Goal: Task Accomplishment & Management: Complete application form

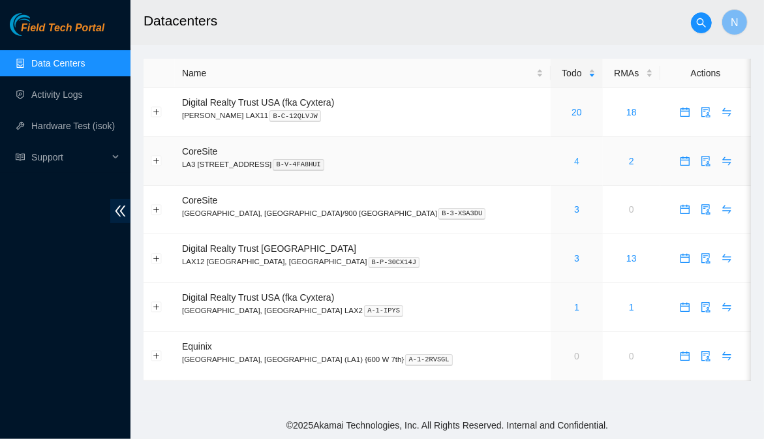
click at [574, 165] on link "4" at bounding box center [576, 161] width 5 height 10
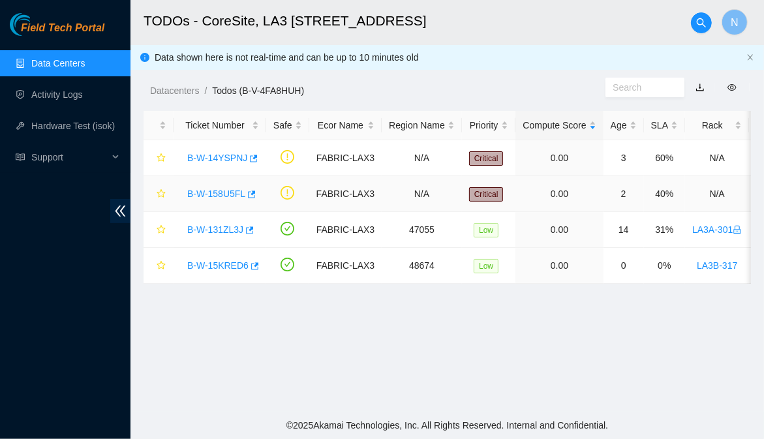
click at [219, 194] on link "B-W-158U5FL" at bounding box center [216, 194] width 58 height 10
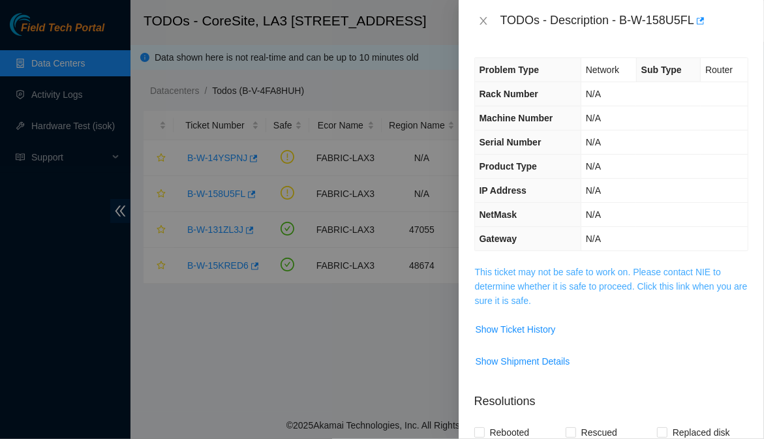
click at [487, 269] on link "This ticket may not be safe to work on. Please contact NIE to determine whether…" at bounding box center [611, 286] width 273 height 39
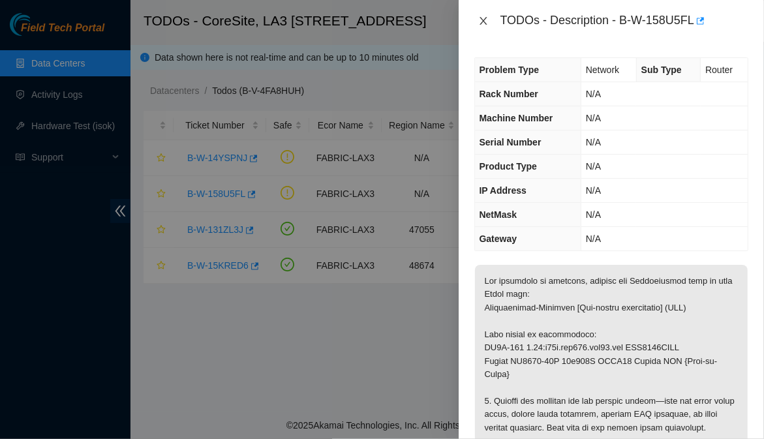
click at [481, 15] on button "Close" at bounding box center [483, 21] width 18 height 12
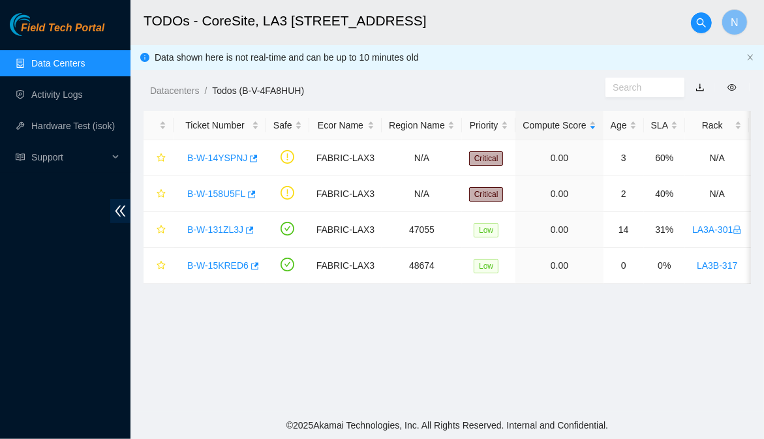
click at [67, 58] on link "Data Centers" at bounding box center [57, 63] width 53 height 10
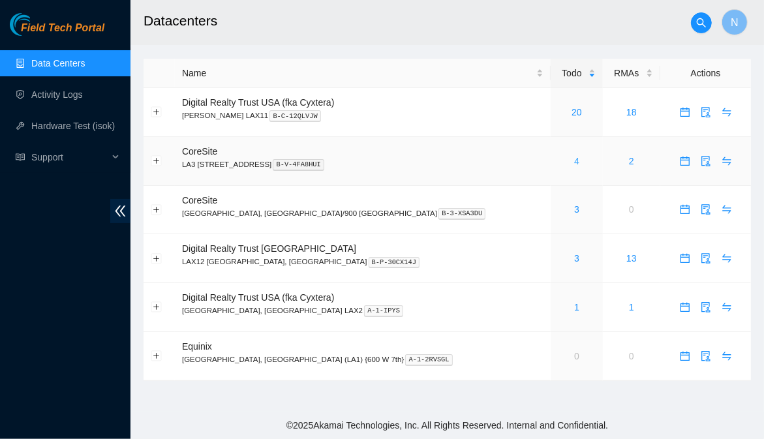
click at [574, 161] on link "4" at bounding box center [576, 161] width 5 height 10
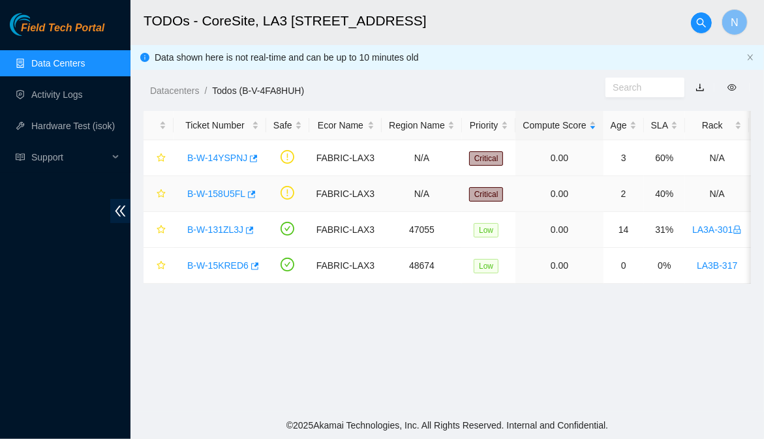
click at [226, 196] on link "B-W-158U5FL" at bounding box center [216, 194] width 58 height 10
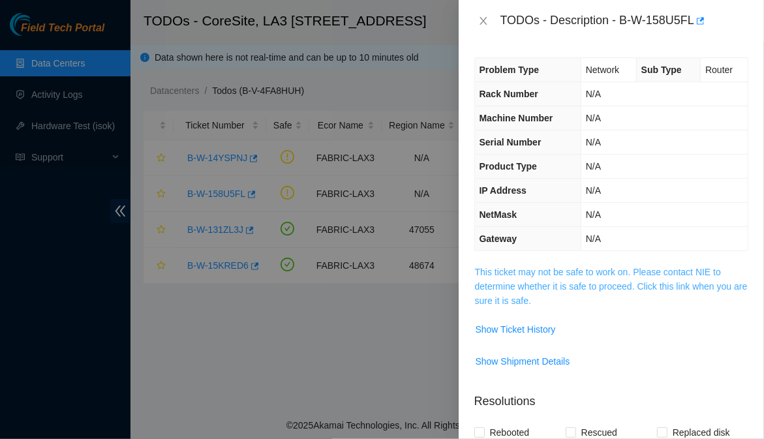
click at [592, 273] on link "This ticket may not be safe to work on. Please contact NIE to determine whether…" at bounding box center [611, 286] width 273 height 39
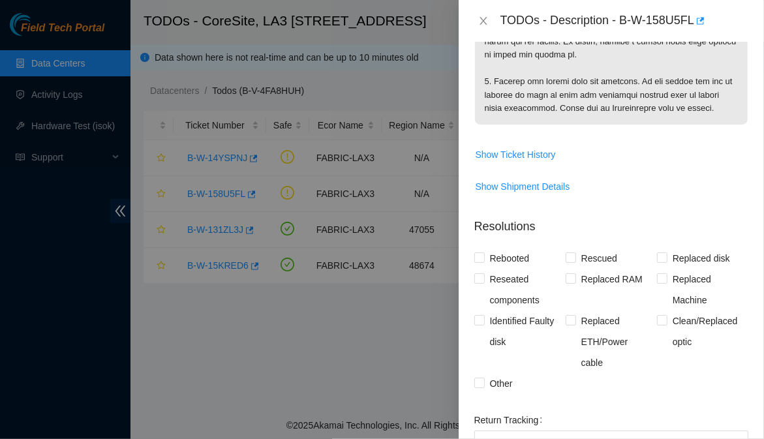
scroll to position [597, 0]
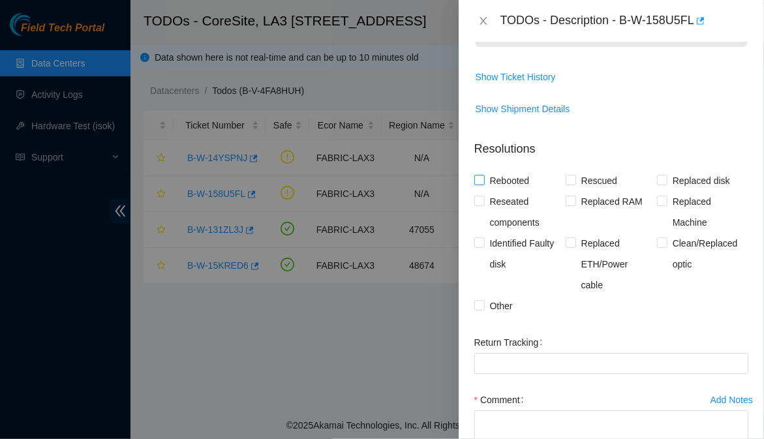
click at [477, 183] on input "Rebooted" at bounding box center [478, 179] width 9 height 9
checkbox input "true"
click at [480, 204] on input "Reseated components" at bounding box center [478, 200] width 9 height 9
checkbox input "true"
click at [483, 308] on input "Other" at bounding box center [478, 304] width 9 height 9
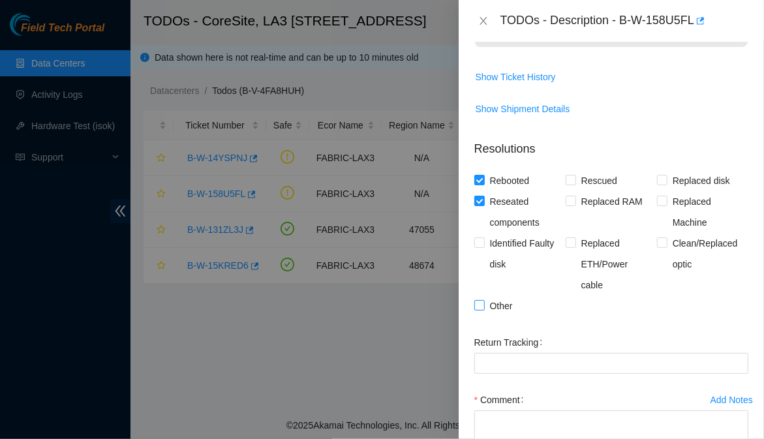
checkbox input "true"
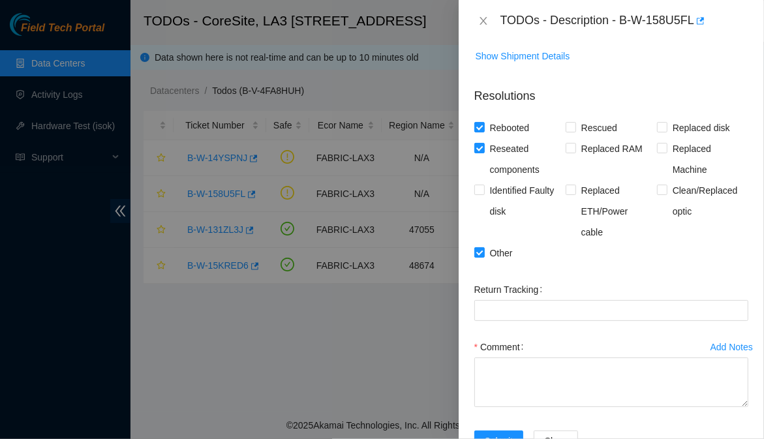
scroll to position [695, 0]
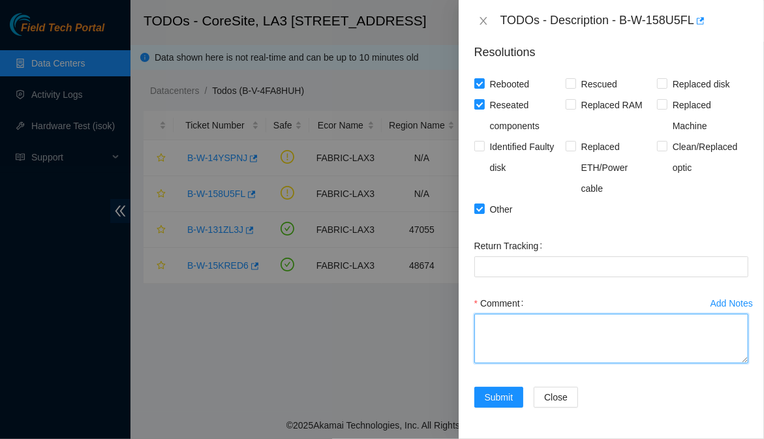
click at [564, 328] on textarea "Comment" at bounding box center [611, 339] width 274 height 50
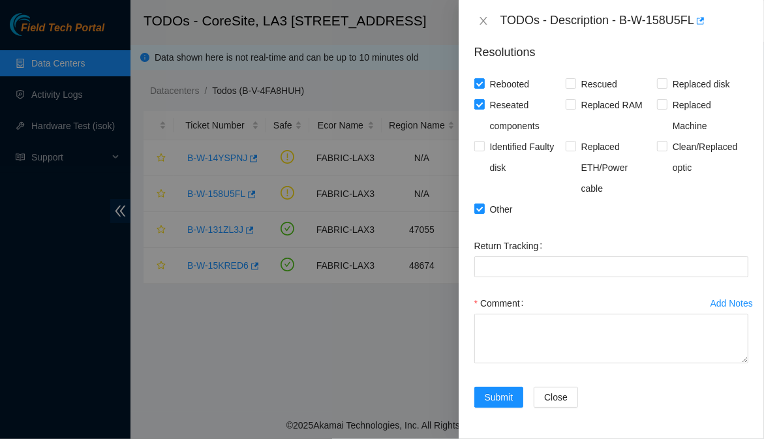
click at [289, 329] on div at bounding box center [382, 219] width 764 height 439
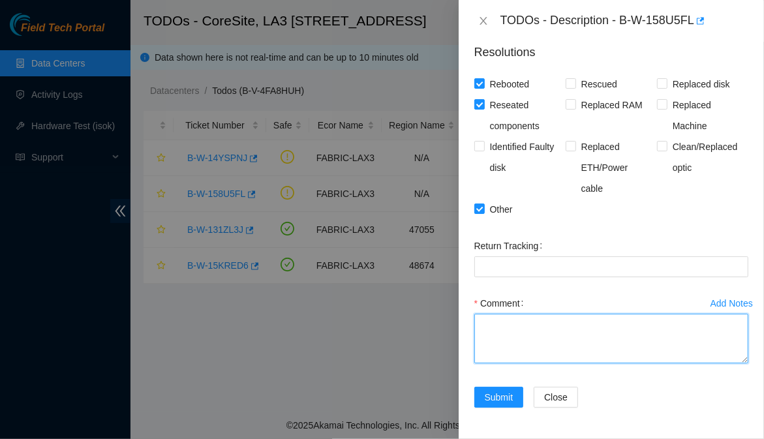
click at [510, 328] on textarea "Comment" at bounding box center [611, 339] width 274 height 50
paste textarea "Wednesday 9/3/25 B-W-158U5FL This device is unreachable: LA3B-115 0.02:r09b.tor…"
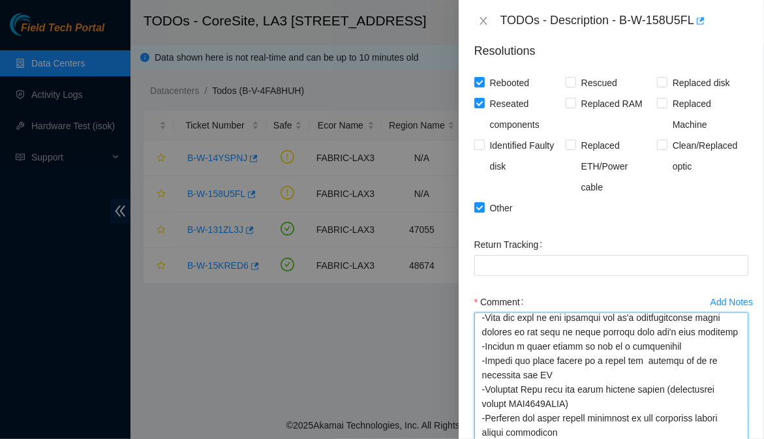
scroll to position [602, 0]
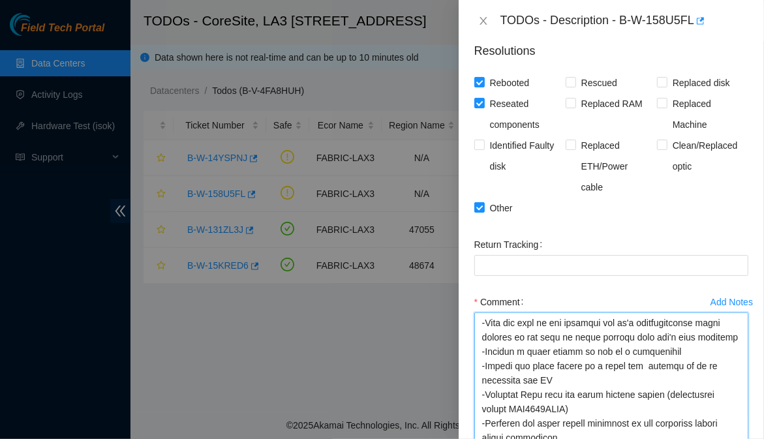
drag, startPoint x: 735, startPoint y: 358, endPoint x: 714, endPoint y: 501, distance: 144.9
click at [714, 438] on html "Field Tech Portal Data Centers Activity Logs Hardware Test (isok) Support TODOs…" at bounding box center [382, 219] width 764 height 439
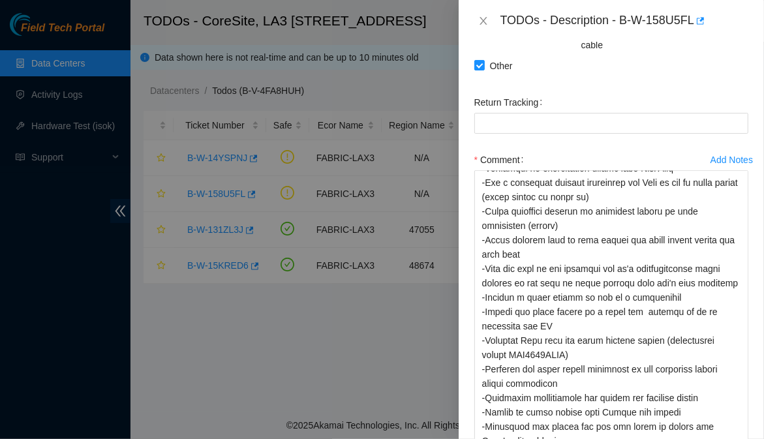
scroll to position [513, 0]
drag, startPoint x: 732, startPoint y: 362, endPoint x: 723, endPoint y: 451, distance: 89.2
click at [723, 438] on html "Field Tech Portal Data Centers Activity Logs Hardware Test (isok) Support TODOs…" at bounding box center [382, 219] width 764 height 439
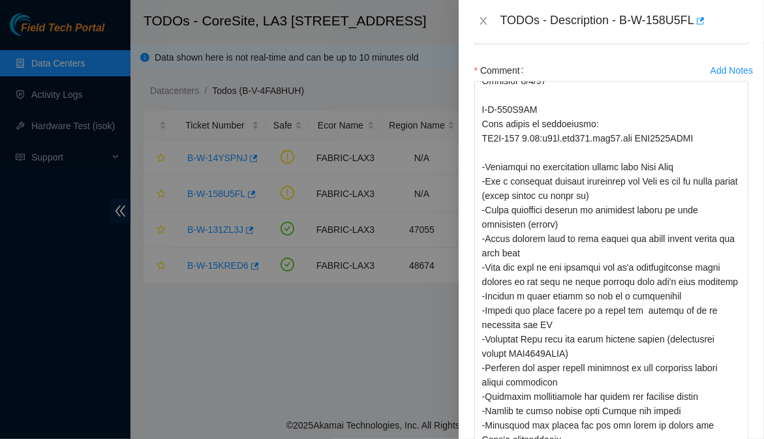
scroll to position [425, 0]
drag, startPoint x: 734, startPoint y: 362, endPoint x: 732, endPoint y: 450, distance: 88.1
click at [732, 438] on html "Field Tech Portal Data Centers Activity Logs Hardware Test (isok) Support TODOs…" at bounding box center [382, 219] width 764 height 439
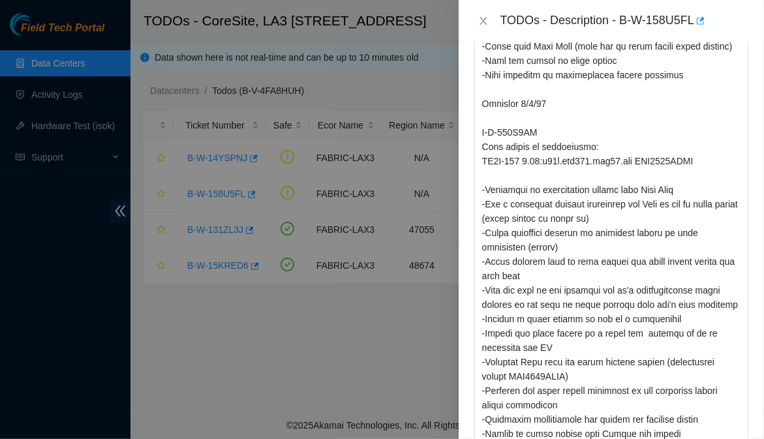
scroll to position [310, 0]
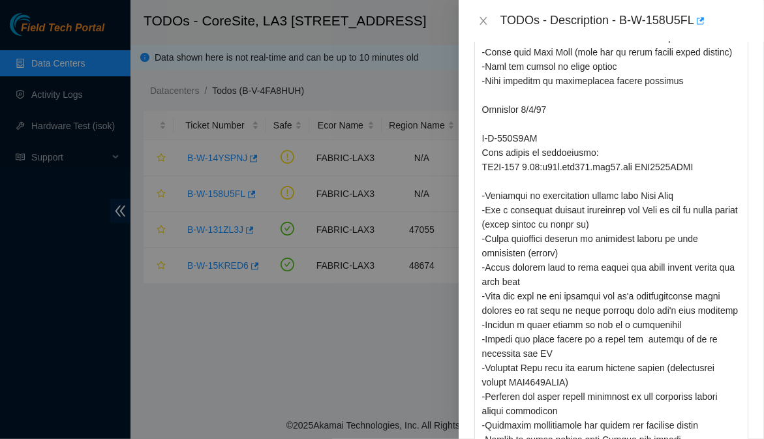
drag, startPoint x: 733, startPoint y: 359, endPoint x: 727, endPoint y: 474, distance: 115.6
click at [727, 438] on html "Field Tech Portal Data Centers Activity Logs Hardware Test (isok) Support TODOs…" at bounding box center [382, 219] width 764 height 439
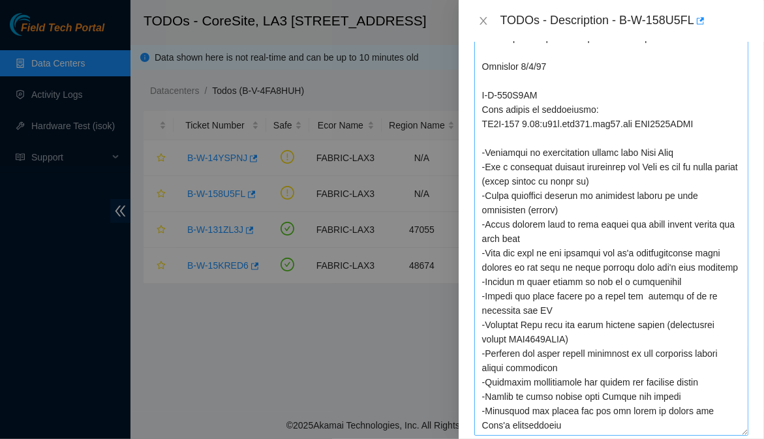
scroll to position [236, 0]
drag, startPoint x: 729, startPoint y: 358, endPoint x: 732, endPoint y: 432, distance: 74.4
click at [732, 432] on textarea "Comment" at bounding box center [611, 157] width 274 height 560
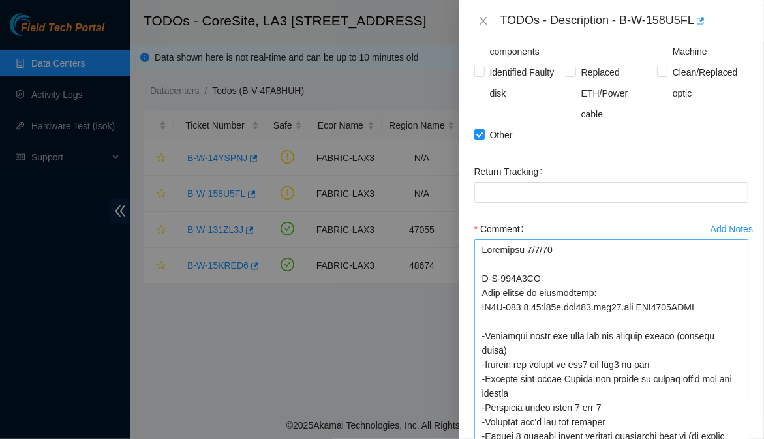
scroll to position [765, 0]
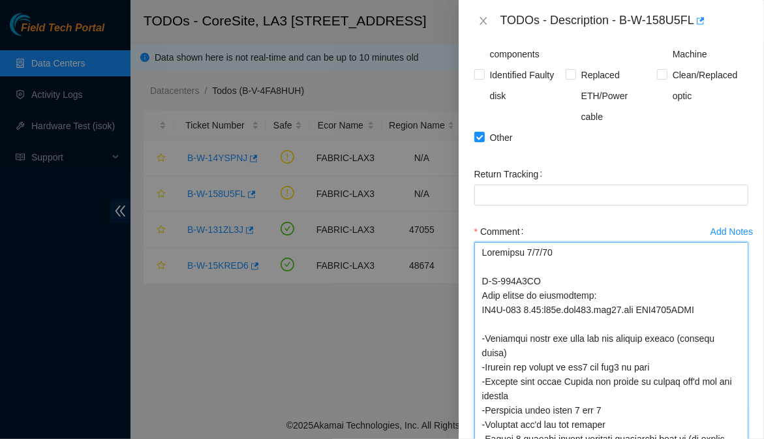
type textarea "Wednesday 9/3/25 B-W-158U5FL This device is unreachable: LA3B-115 0.02:r09b.tor…"
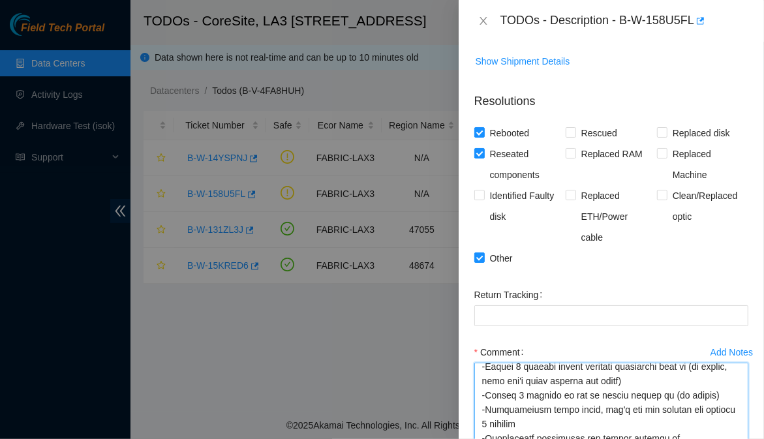
scroll to position [644, 0]
click at [657, 154] on input "Replaced Machine" at bounding box center [661, 153] width 9 height 9
checkbox input "true"
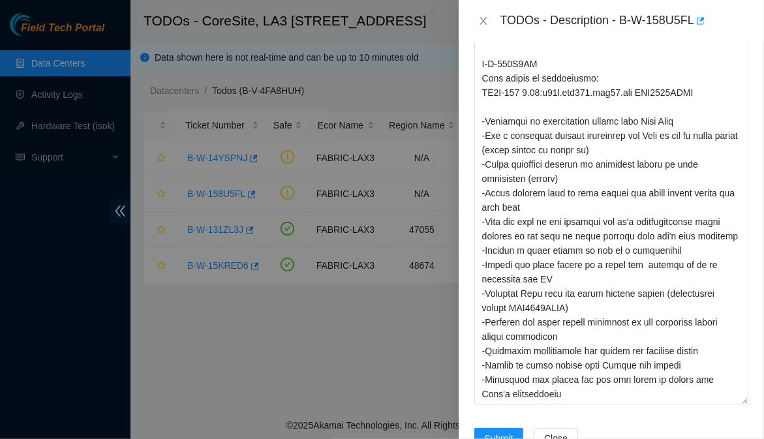
scroll to position [1204, 0]
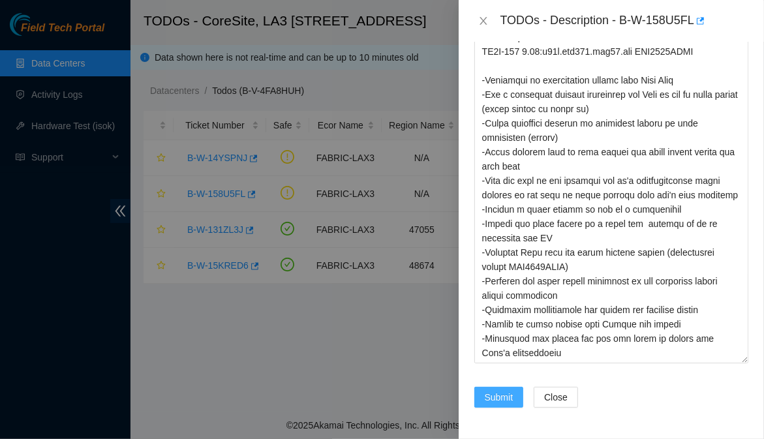
click at [502, 392] on span "Submit" at bounding box center [499, 397] width 29 height 14
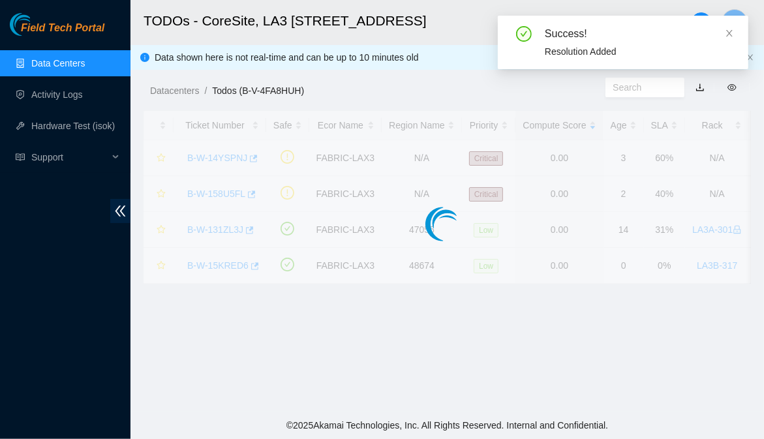
scroll to position [442, 0]
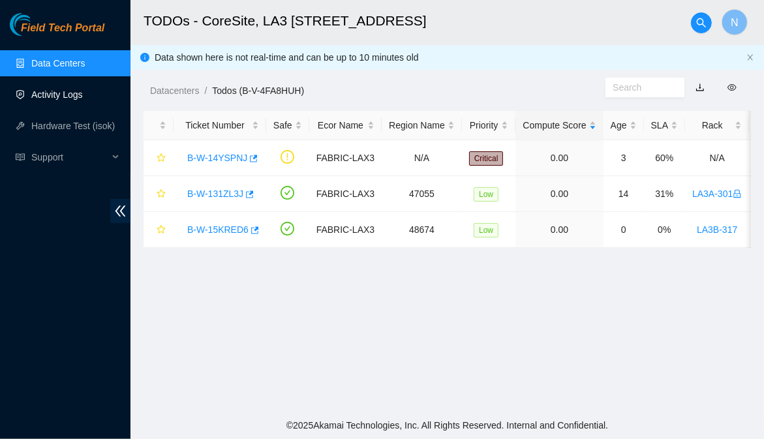
click at [72, 89] on link "Activity Logs" at bounding box center [57, 94] width 52 height 10
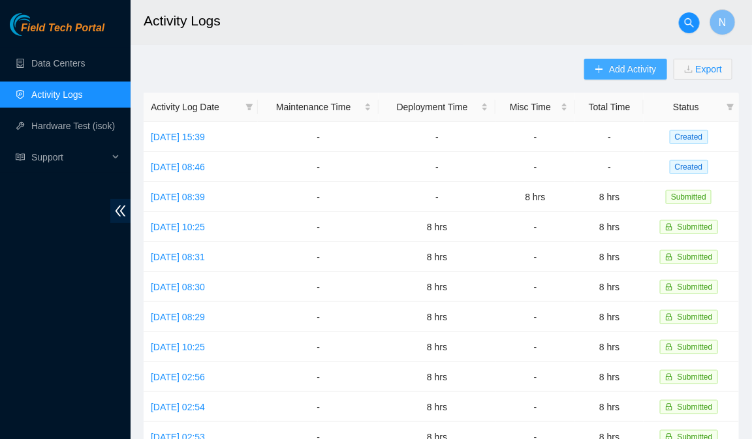
click at [590, 64] on button "Add Activity" at bounding box center [625, 69] width 82 height 21
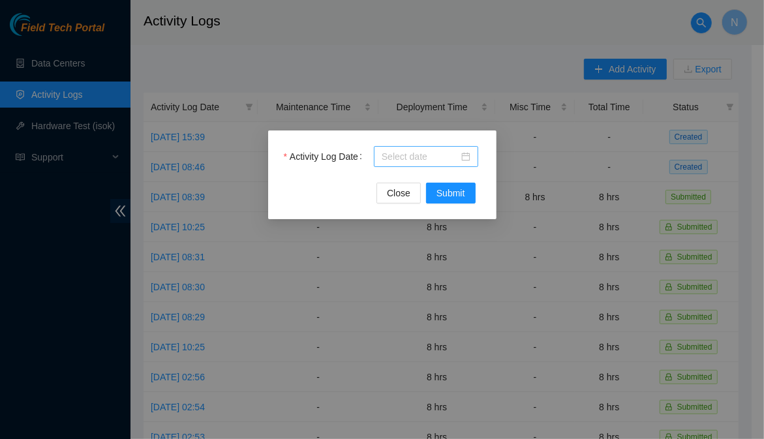
click at [467, 160] on div at bounding box center [426, 156] width 89 height 14
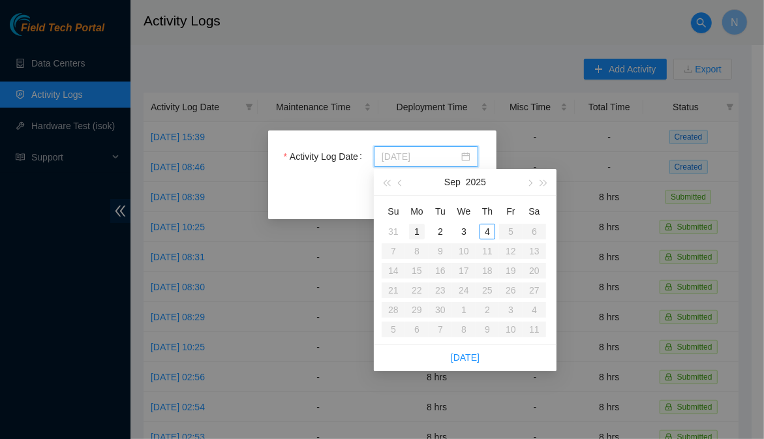
type input "2025-09-01"
click at [418, 229] on div "1" at bounding box center [417, 232] width 16 height 16
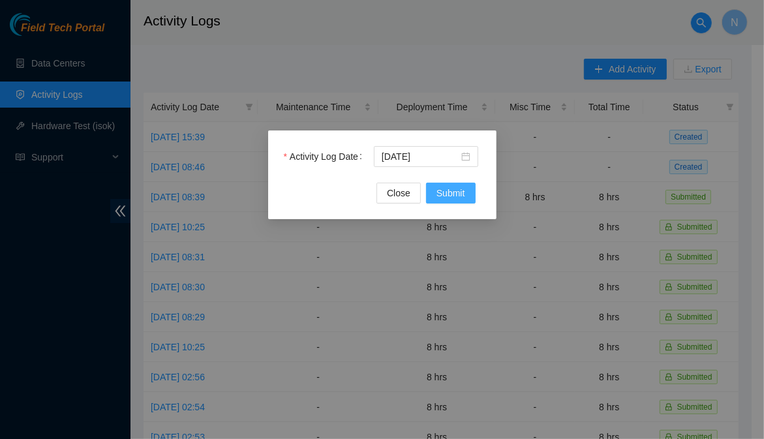
click at [458, 193] on span "Submit" at bounding box center [450, 193] width 29 height 14
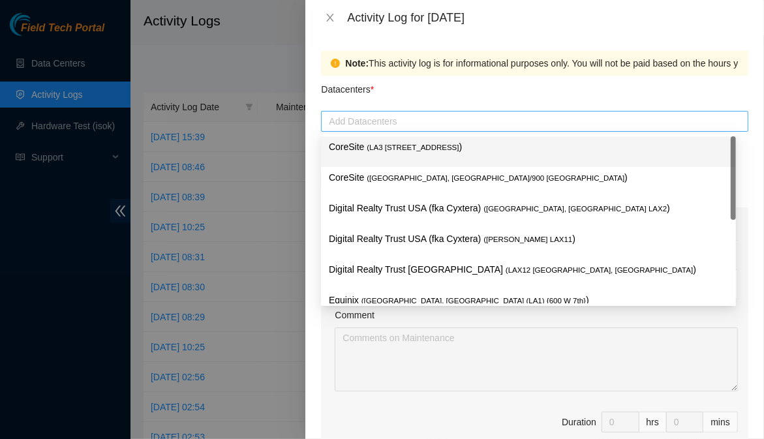
click at [392, 125] on div at bounding box center [534, 122] width 421 height 16
click at [418, 145] on span "( LA3 200 Bauchet St" at bounding box center [413, 148] width 92 height 8
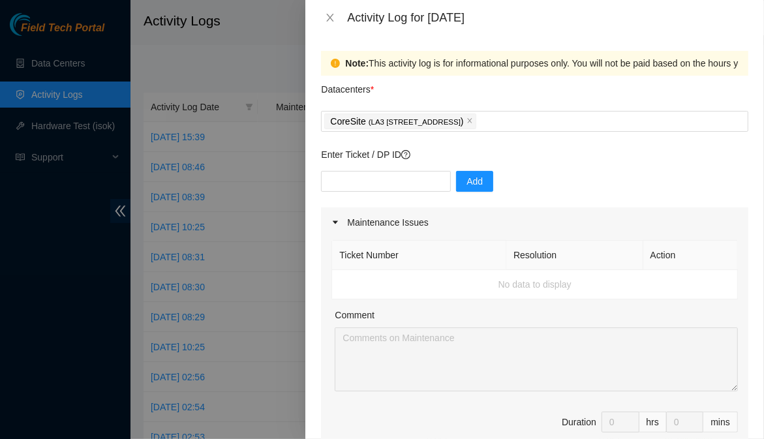
click at [744, 110] on div "Note: This activity log is for informational purposes only. You will not be pai…" at bounding box center [534, 237] width 459 height 404
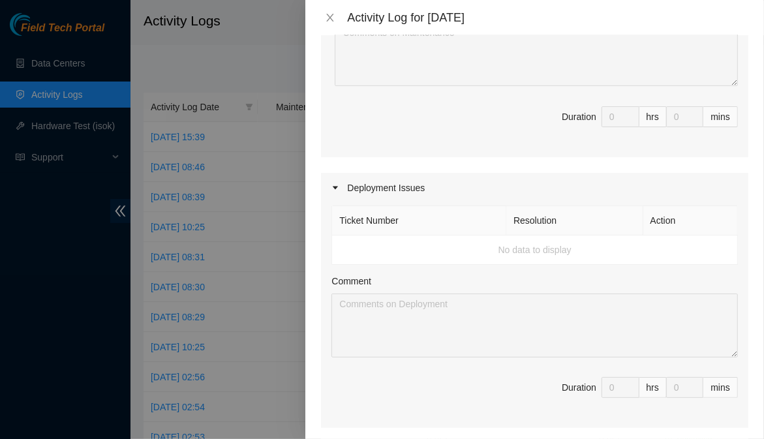
scroll to position [637, 0]
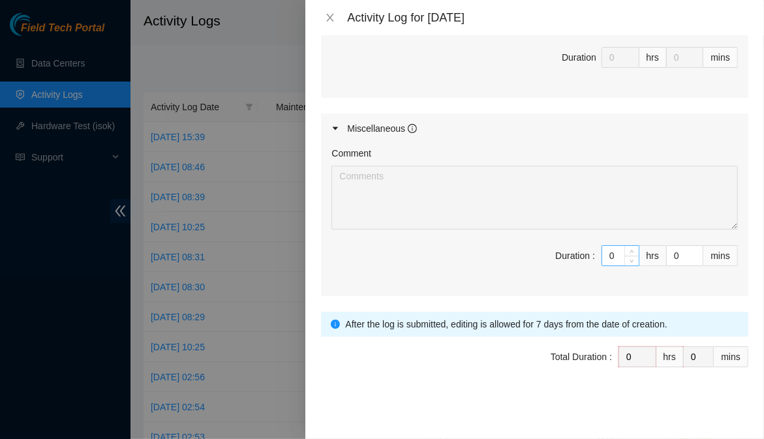
click at [607, 250] on input "0" at bounding box center [620, 256] width 37 height 20
type input "8"
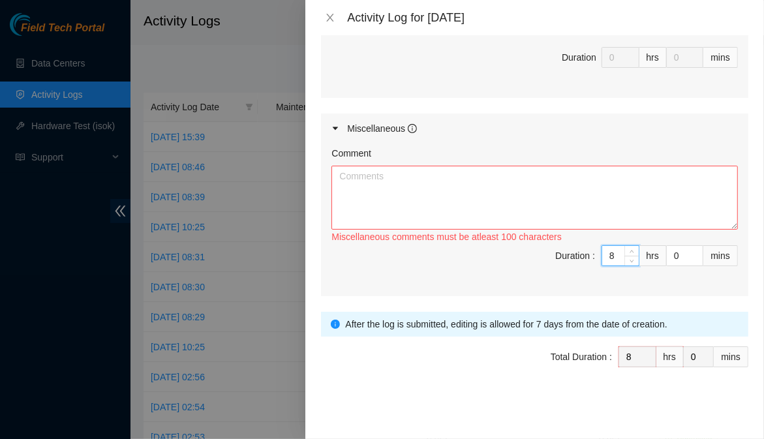
type input "8"
click at [383, 184] on textarea "Comment" at bounding box center [534, 198] width 406 height 64
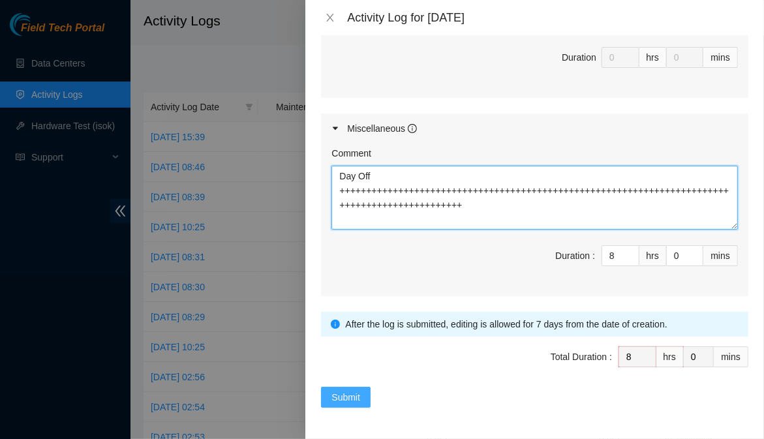
type textarea "Day Off +++++++++++++++++++++++++++++++++++++++++++++++++++++++++++++++++++++++…"
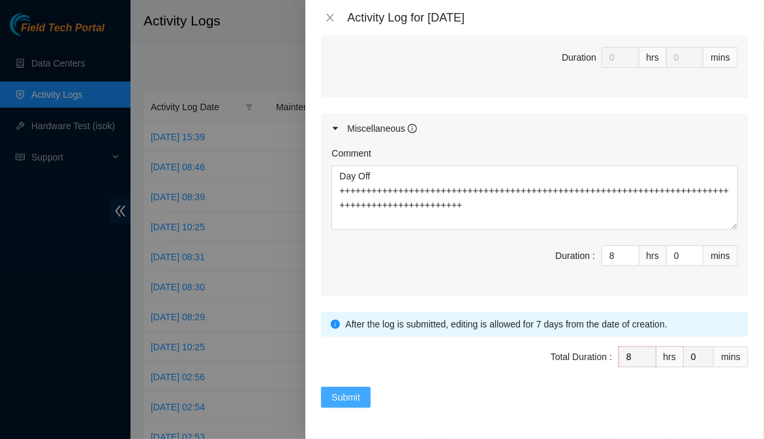
click at [363, 399] on button "Submit" at bounding box center [346, 397] width 50 height 21
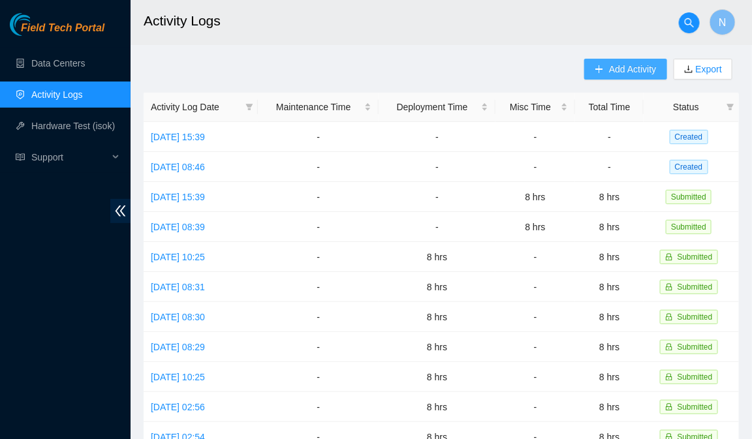
click at [592, 69] on button "Add Activity" at bounding box center [625, 69] width 82 height 21
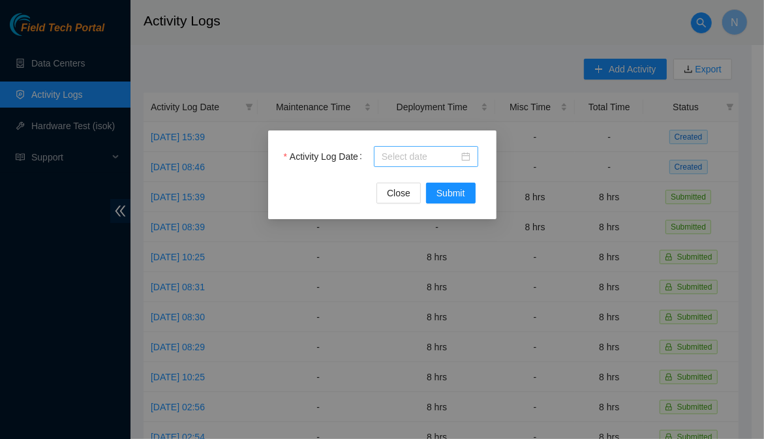
click at [468, 155] on div at bounding box center [426, 156] width 89 height 14
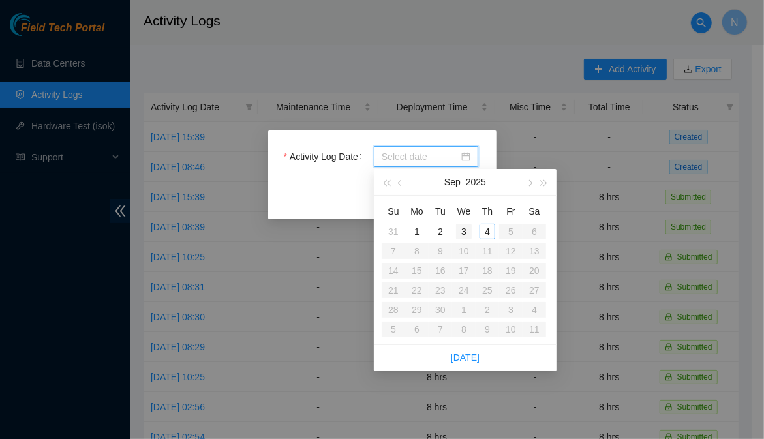
type input "2025-09-03"
click at [465, 230] on div "3" at bounding box center [464, 232] width 16 height 16
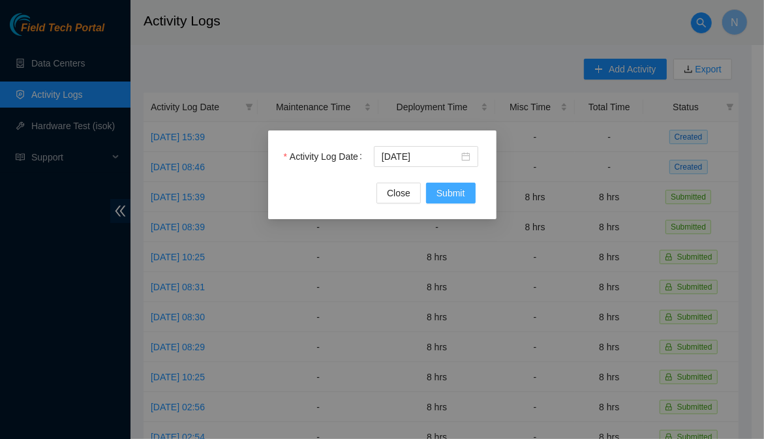
click at [462, 194] on span "Submit" at bounding box center [450, 193] width 29 height 14
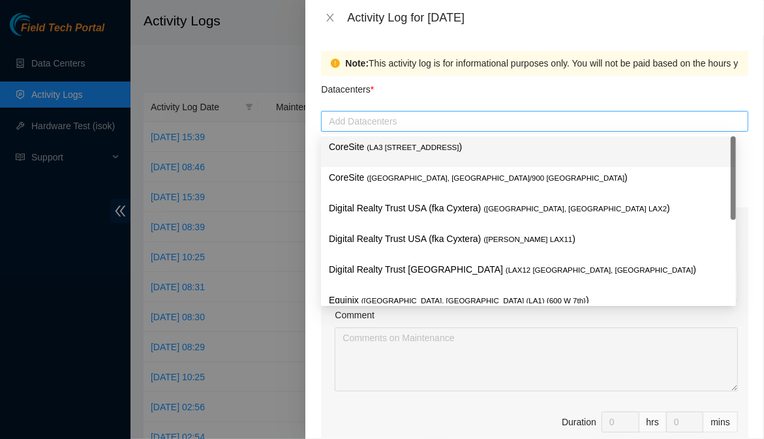
click at [369, 125] on div at bounding box center [534, 122] width 421 height 16
click at [371, 145] on span "( LA3 200 Bauchet St" at bounding box center [413, 148] width 92 height 8
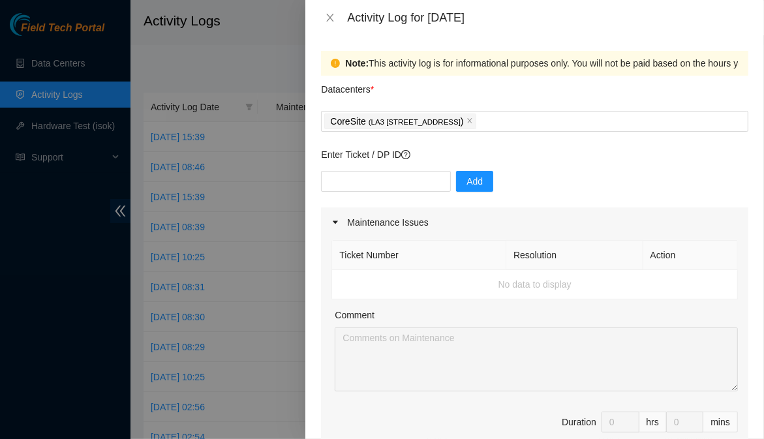
click at [750, 106] on div "Note: This activity log is for informational purposes only. You will not be pai…" at bounding box center [534, 237] width 459 height 404
click at [359, 178] on input "text" at bounding box center [386, 181] width 130 height 21
paste input "B-W-158U5FL"
type input "B-W-158U5FL"
click at [480, 181] on button "Add" at bounding box center [474, 181] width 37 height 21
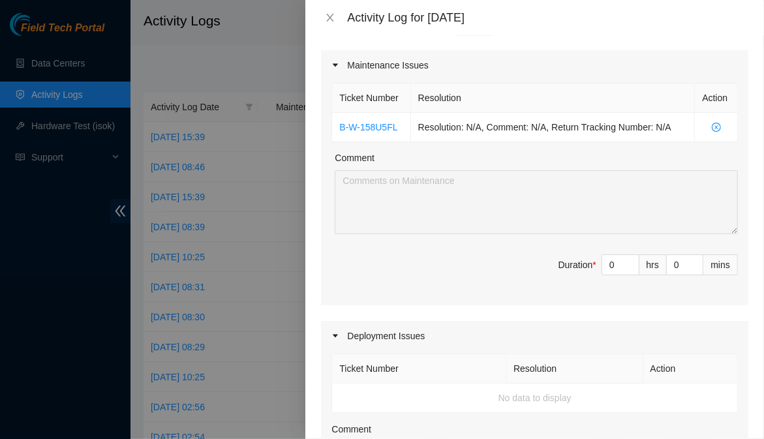
scroll to position [226, 0]
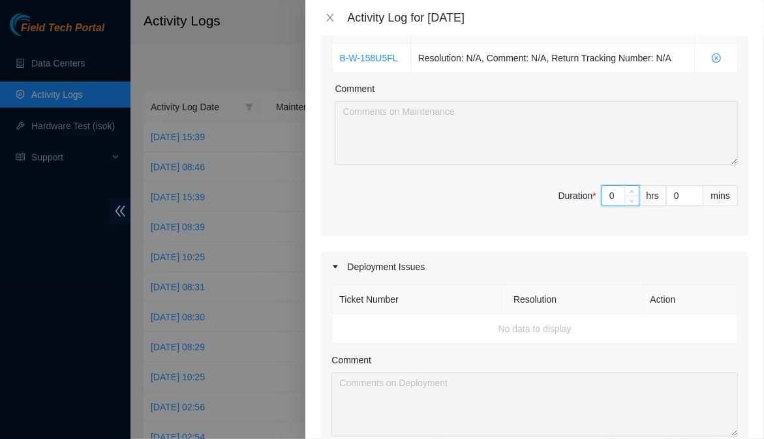
click at [602, 206] on input "0" at bounding box center [620, 196] width 37 height 20
type input "8"
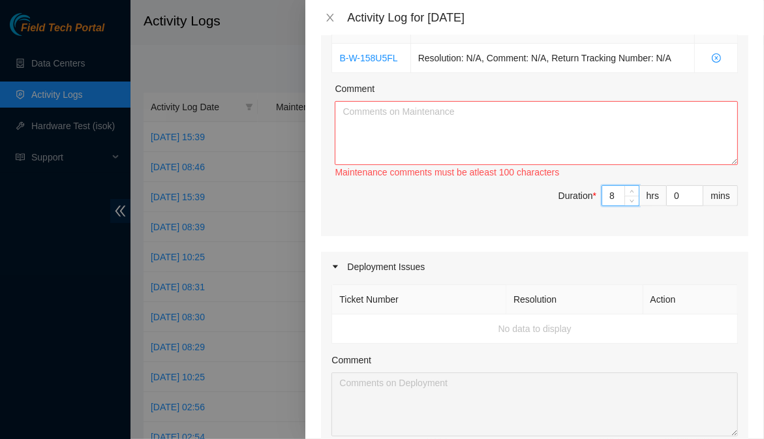
type input "8"
click at [371, 105] on textarea "Comment" at bounding box center [536, 133] width 403 height 64
paste textarea "B-W-158U5FL This device is unreachable: LA3B-115 0.02:r09b.tor108.lax03.fab AAA…"
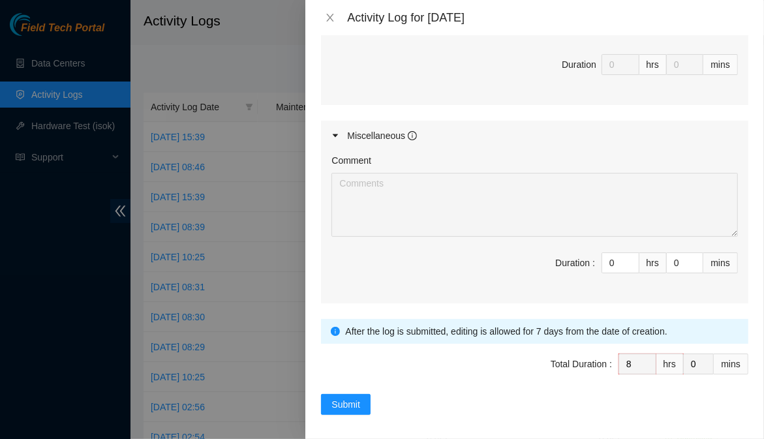
scroll to position [637, 0]
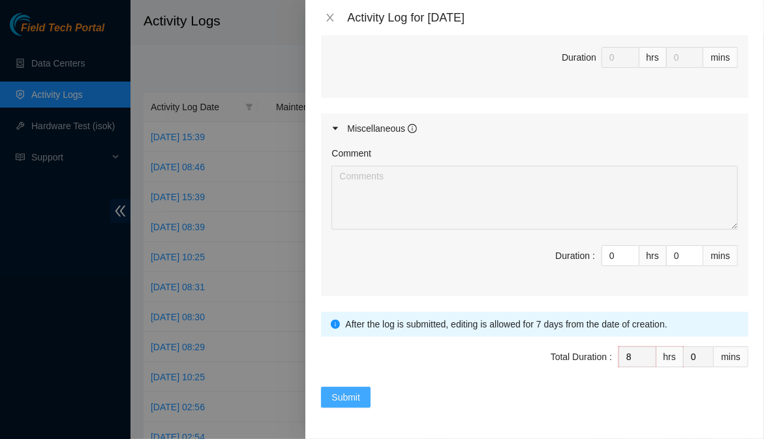
type textarea "B-W-158U5FL This device is unreachable: LA3B-115 0.02:r09b.tor108.lax03.fab AAA…"
click at [354, 398] on span "Submit" at bounding box center [345, 397] width 29 height 14
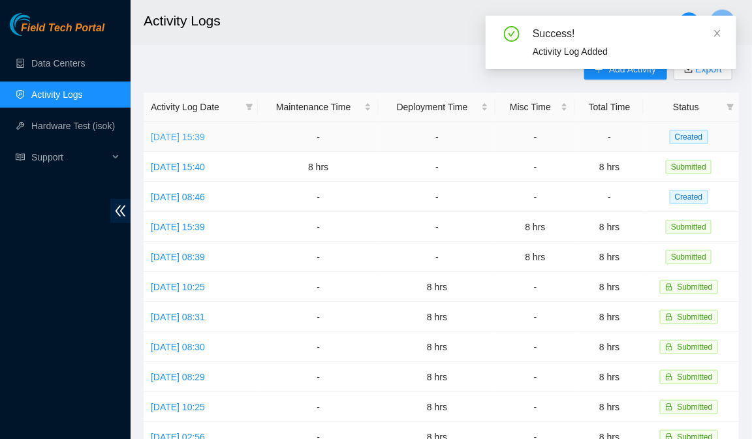
click at [205, 135] on link "Thu, 04 Sep 2025 15:39" at bounding box center [178, 137] width 54 height 10
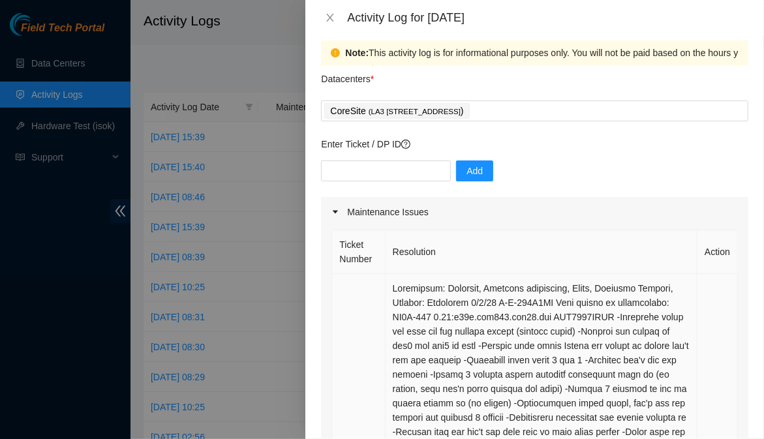
scroll to position [8, 0]
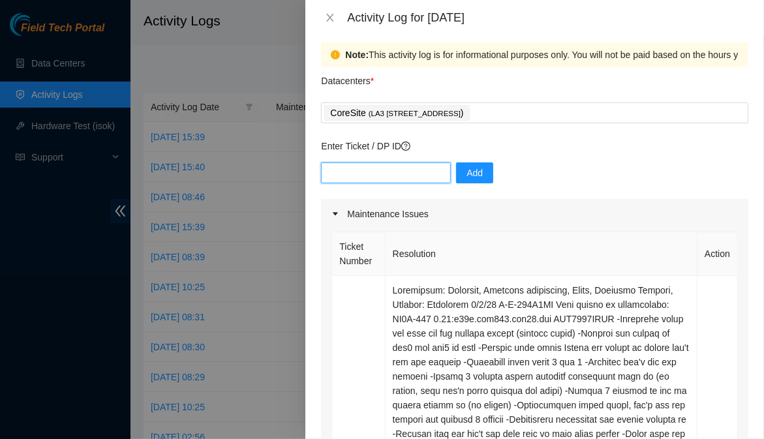
click at [416, 180] on input "text" at bounding box center [386, 172] width 130 height 21
click at [748, 214] on div "Note: This activity log is for informational purposes only. You will not be pai…" at bounding box center [534, 237] width 459 height 404
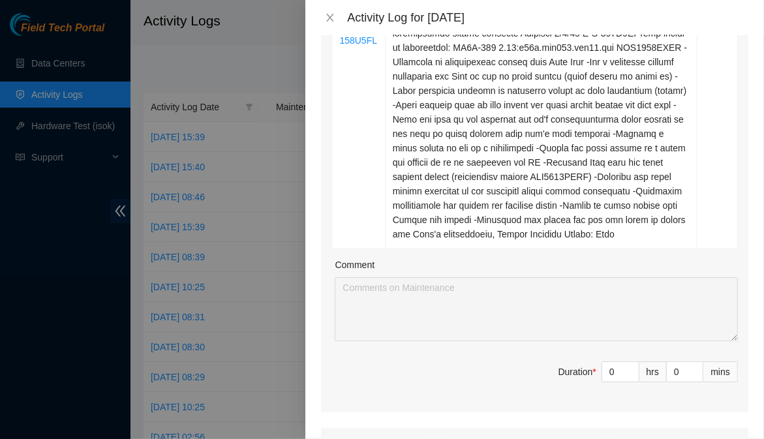
scroll to position [467, 0]
click at [605, 381] on input "0" at bounding box center [620, 371] width 37 height 20
type input "8"
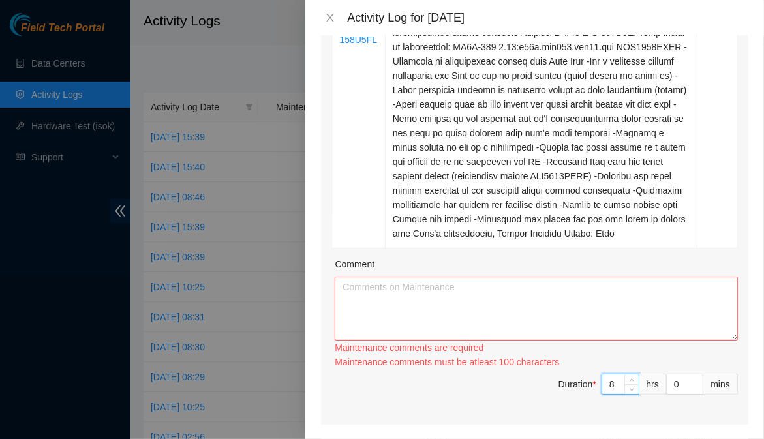
type input "8"
click at [546, 327] on textarea "Comment" at bounding box center [536, 309] width 403 height 64
click at [307, 236] on div "Note: This activity log is for informational purposes only. You will not be pai…" at bounding box center [534, 237] width 459 height 404
click at [379, 313] on textarea "Comment" at bounding box center [536, 309] width 403 height 64
paste textarea "B-W-158U5FL This device is unreachable: LA3B-115 0.02:r09b.tor108.lax03.fab AAA…"
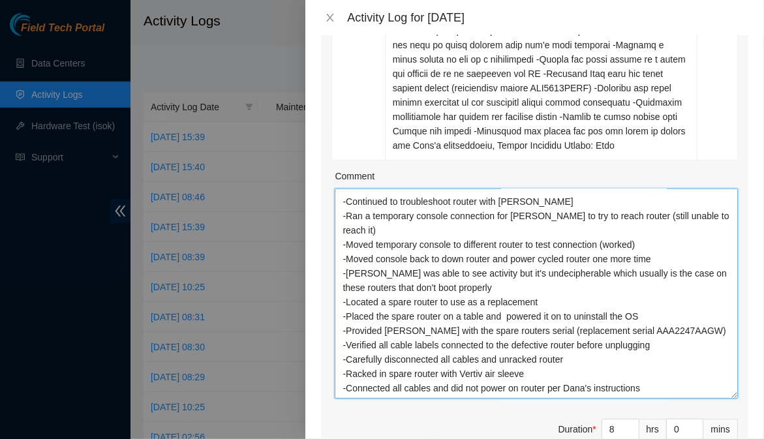
scroll to position [54, 0]
drag, startPoint x: 722, startPoint y: 278, endPoint x: 737, endPoint y: 424, distance: 146.9
click at [737, 424] on div "Note: This activity log is for informational purposes only. You will not be pai…" at bounding box center [534, 237] width 459 height 404
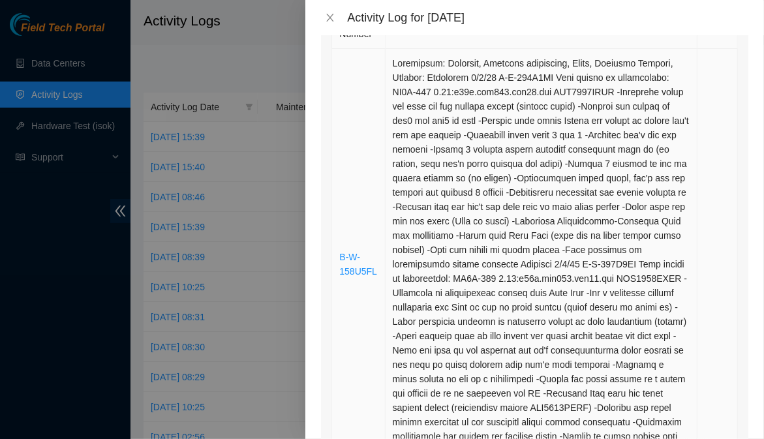
scroll to position [435, 0]
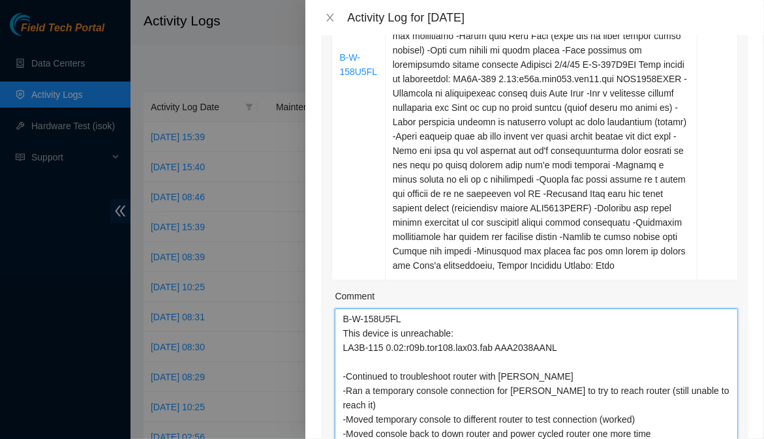
drag, startPoint x: 408, startPoint y: 347, endPoint x: 341, endPoint y: 350, distance: 67.3
click at [341, 350] on textarea "B-W-158U5FL This device is unreachable: LA3B-115 0.02:r09b.tor108.lax03.fab AAA…" at bounding box center [536, 414] width 403 height 210
type textarea "B-W-158U5FL This device is unreachable: LA3B-115 0.02:r09b.tor108.lax03.fab AAA…"
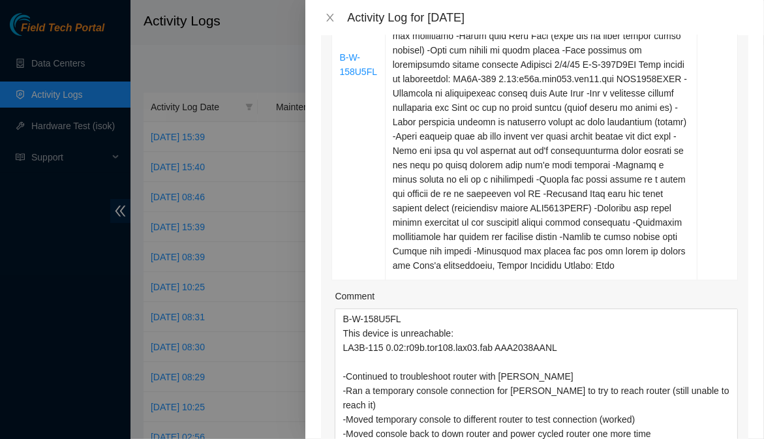
click at [735, 239] on div "Ticket Number Resolution Action B-W-158U5FL Comment B-W-158U5FL This device is …" at bounding box center [534, 195] width 427 height 787
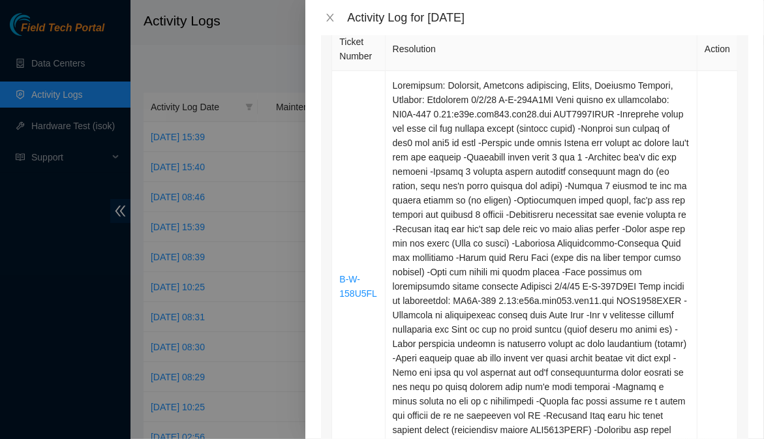
scroll to position [35, 0]
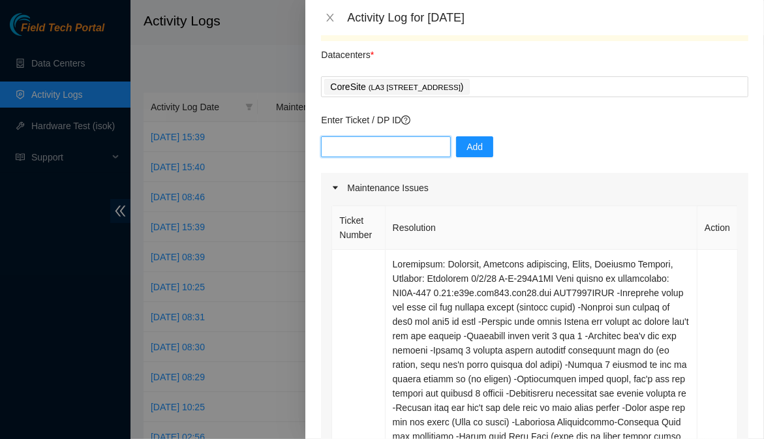
click at [418, 145] on input "text" at bounding box center [386, 146] width 130 height 21
paste input "B-W-158U5FL"
type input "B-W-158U5FL"
click at [742, 187] on div "Note: This activity log is for informational purposes only. You will not be pai…" at bounding box center [534, 237] width 459 height 404
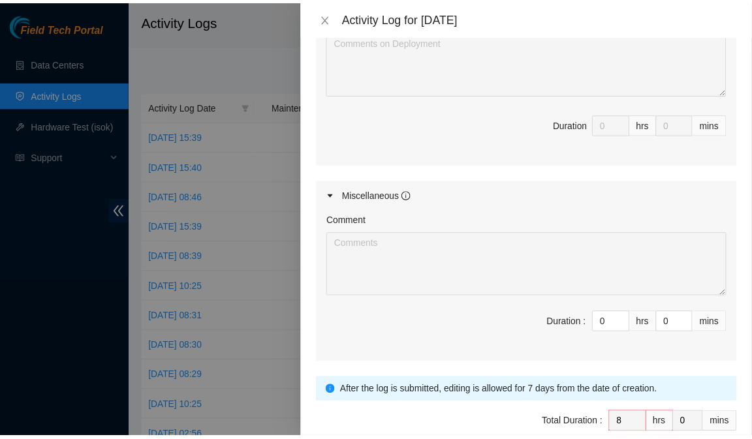
scroll to position [1228, 0]
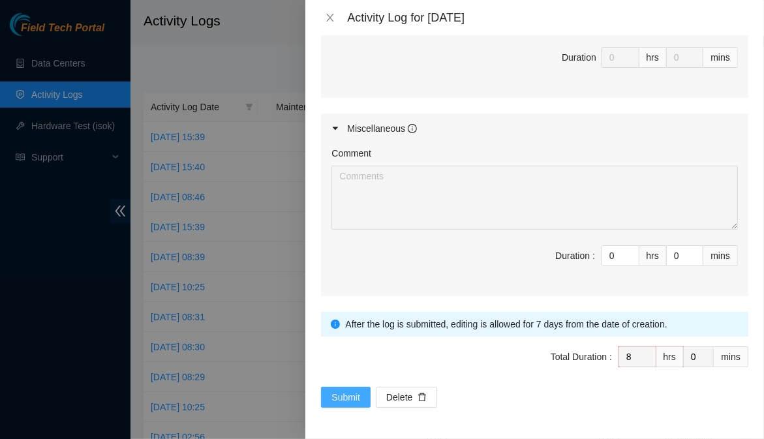
click at [343, 398] on span "Submit" at bounding box center [345, 397] width 29 height 14
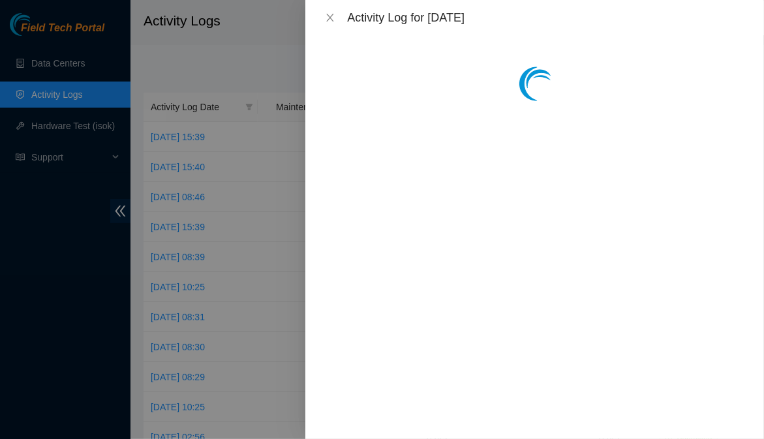
scroll to position [0, 0]
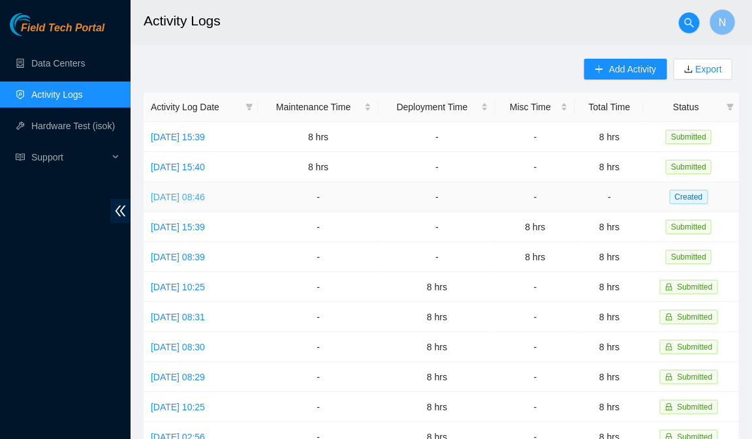
click at [205, 193] on link "Tue, 02 Sep 2025 08:46" at bounding box center [178, 197] width 54 height 10
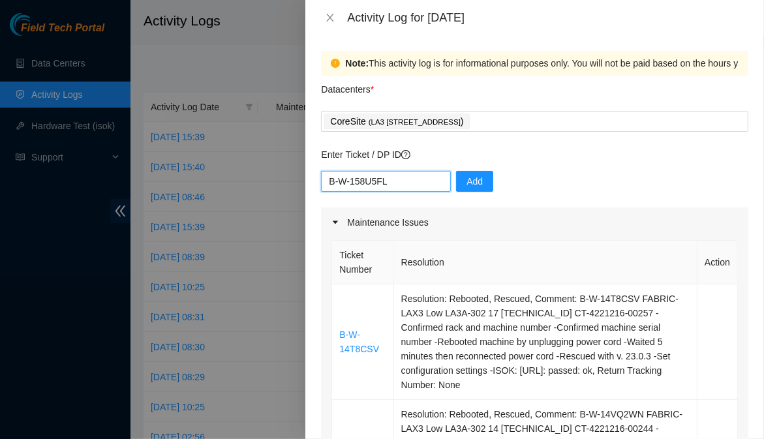
drag, startPoint x: 389, startPoint y: 184, endPoint x: 327, endPoint y: 183, distance: 62.0
click at [327, 183] on input "B-W-158U5FL" at bounding box center [386, 181] width 130 height 21
click at [746, 176] on div "Note: This activity log is for informational purposes only. You will not be pai…" at bounding box center [534, 237] width 459 height 404
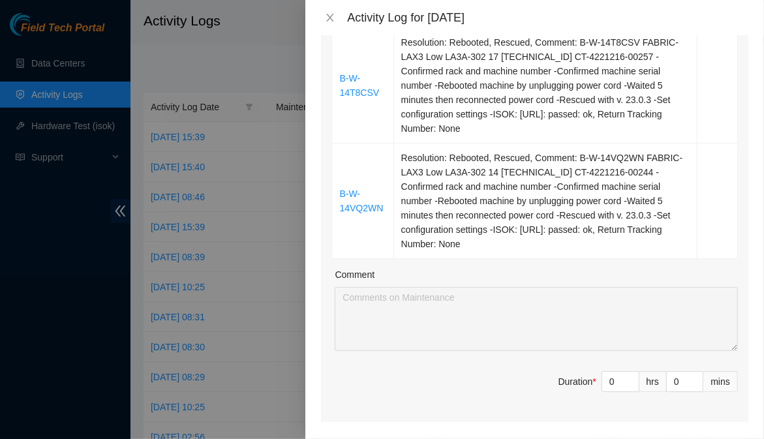
scroll to position [258, 0]
click at [607, 380] on input "0" at bounding box center [620, 381] width 37 height 20
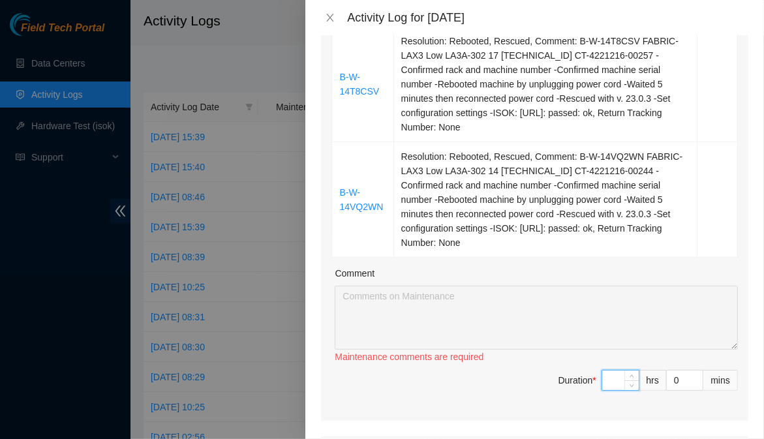
type input "8"
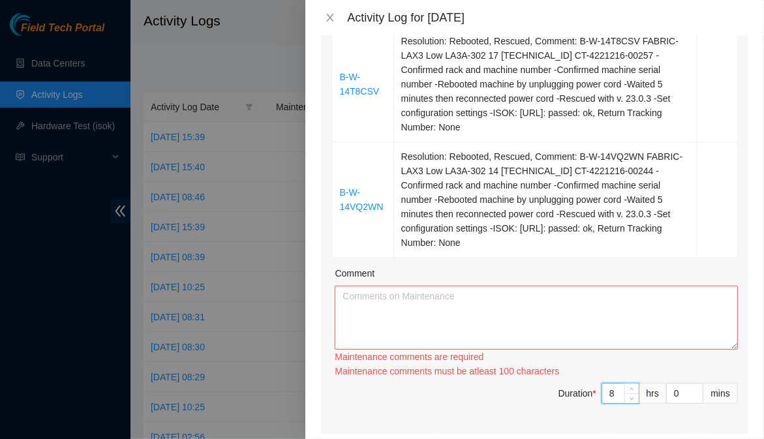
type input "8"
click at [449, 304] on textarea "Comment" at bounding box center [536, 318] width 403 height 64
paste textarea "B-W-14T8CSV FABRIC-LAX3 Low LA3A-302 17 23.206.187.212 CT-4221216-00257 -Confir…"
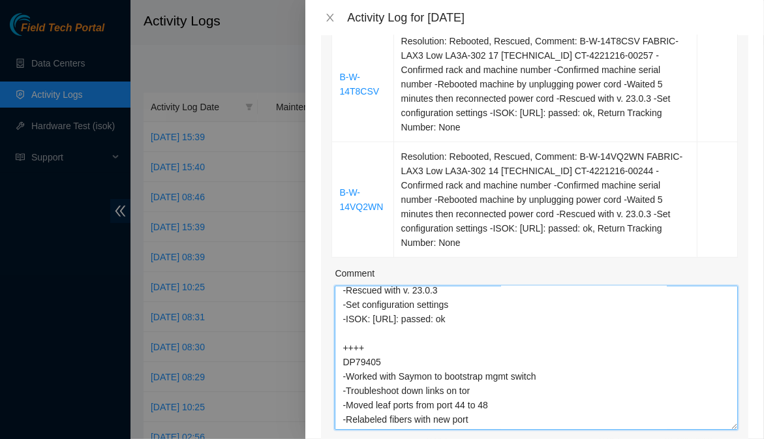
scroll to position [262, 0]
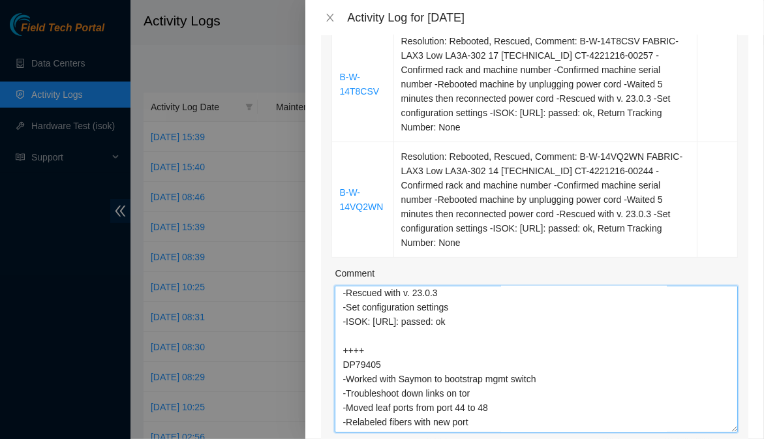
drag, startPoint x: 722, startPoint y: 346, endPoint x: 739, endPoint y: 428, distance: 83.9
click at [739, 428] on div "Note: This activity log is for informational purposes only. You will not be pai…" at bounding box center [534, 237] width 459 height 404
type textarea "B-W-14T8CSV FABRIC-LAX3 Low LA3A-302 17 23.206.187.212 CT-4221216-00257 -Confir…"
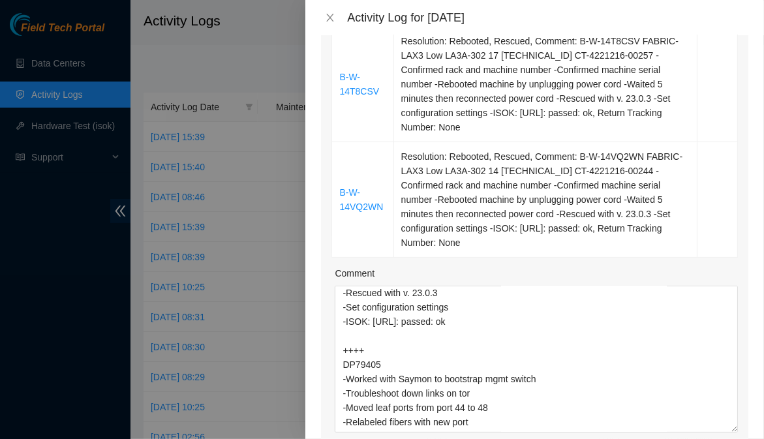
click at [740, 363] on div "Note: This activity log is for informational purposes only. You will not be pai…" at bounding box center [534, 237] width 459 height 404
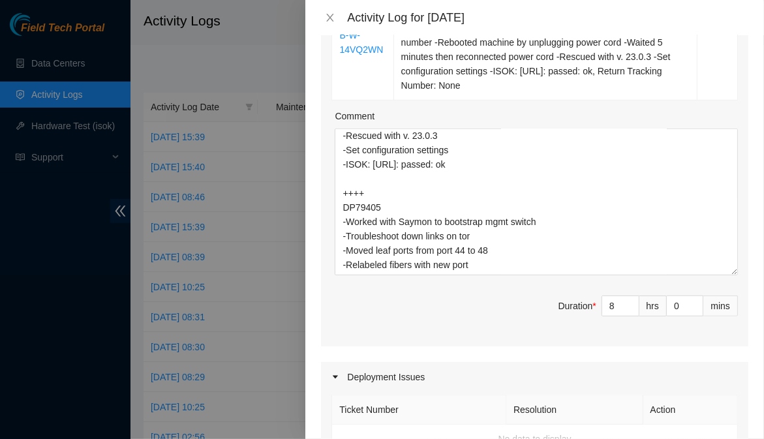
click at [748, 258] on div "Note: This activity log is for informational purposes only. You will not be pai…" at bounding box center [534, 237] width 459 height 404
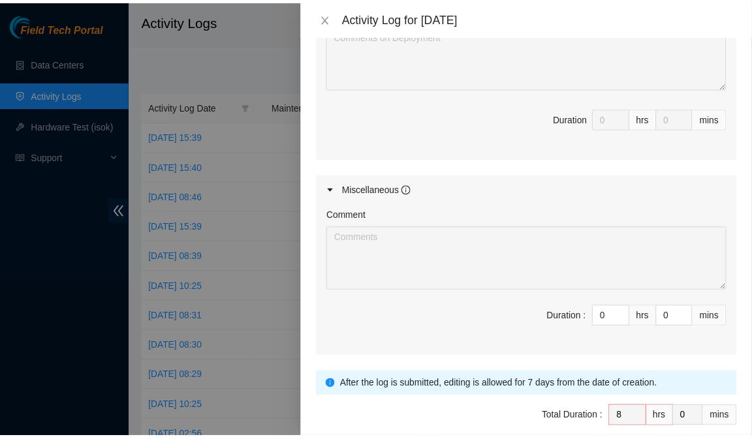
scroll to position [936, 0]
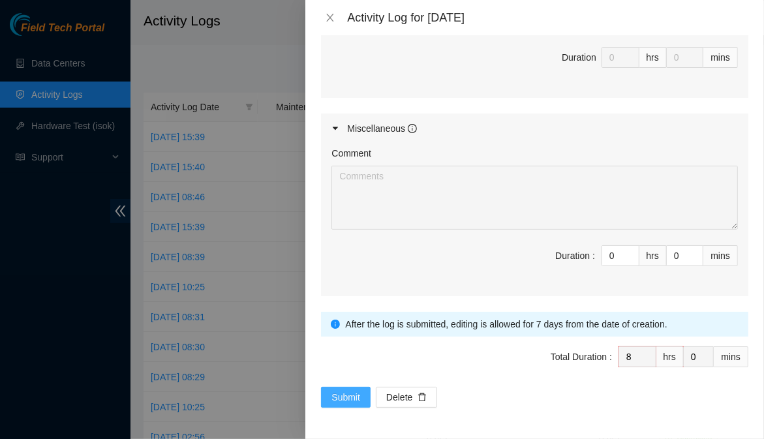
click at [350, 395] on span "Submit" at bounding box center [345, 397] width 29 height 14
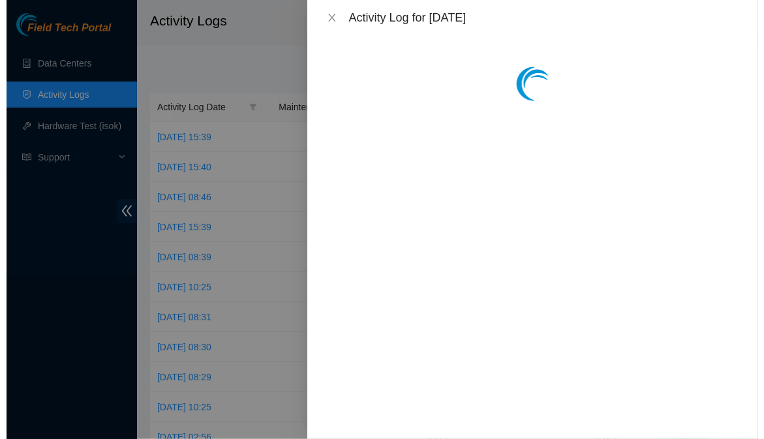
scroll to position [0, 0]
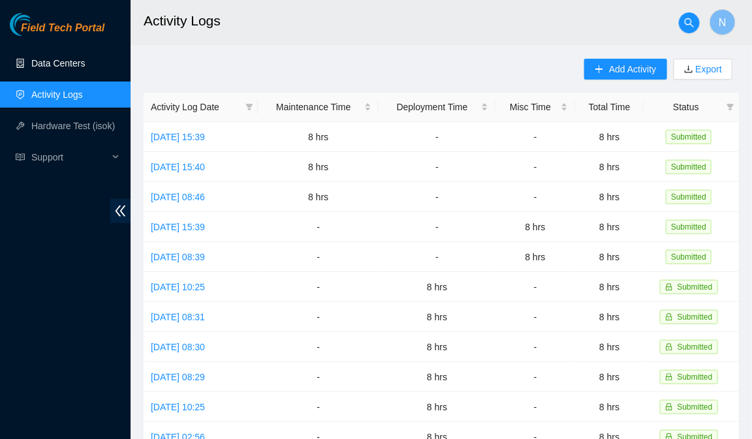
click at [64, 59] on link "Data Centers" at bounding box center [57, 63] width 53 height 10
